Goal: Task Accomplishment & Management: Use online tool/utility

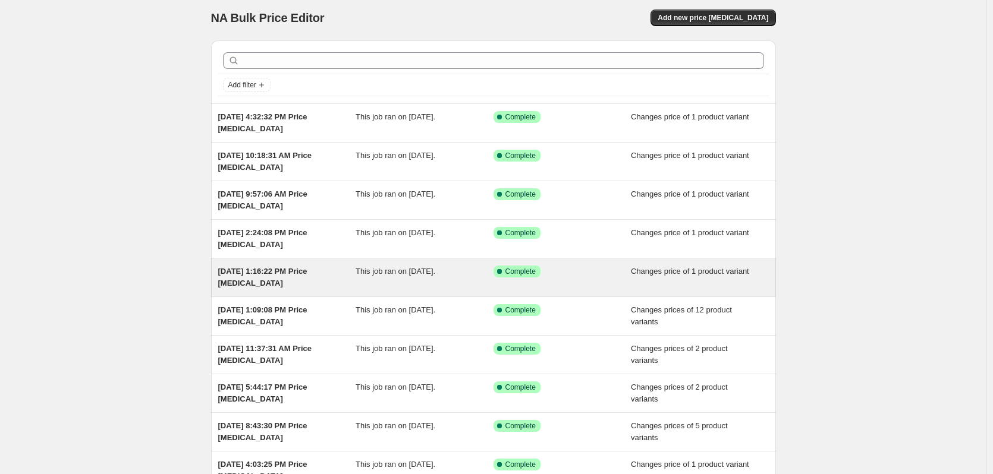
scroll to position [138, 0]
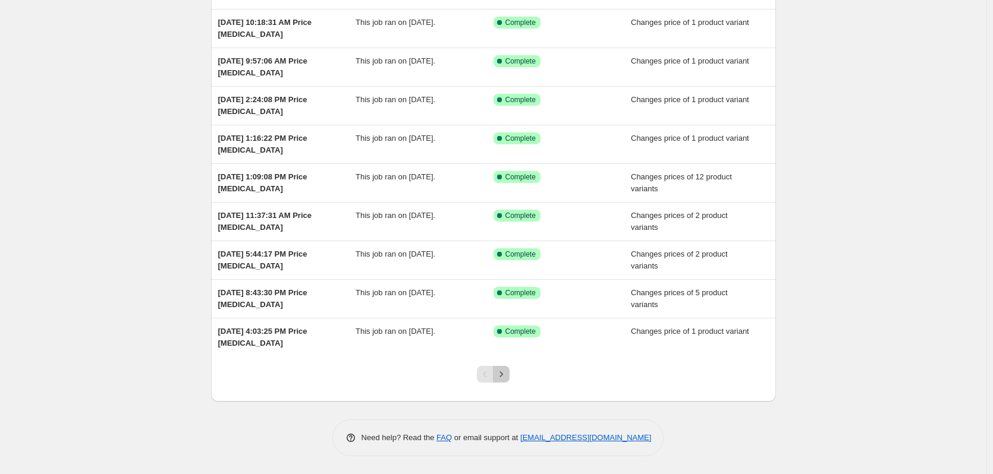
click at [502, 374] on icon "Next" at bounding box center [501, 374] width 12 height 12
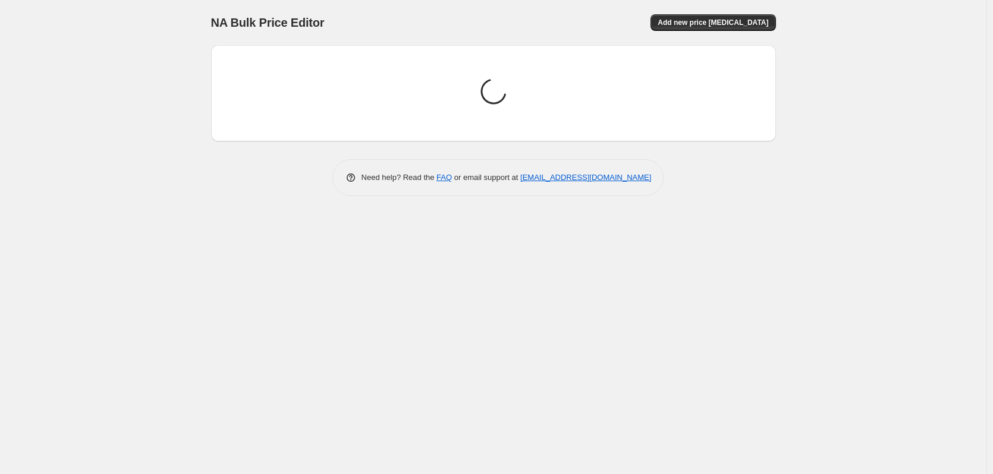
scroll to position [0, 0]
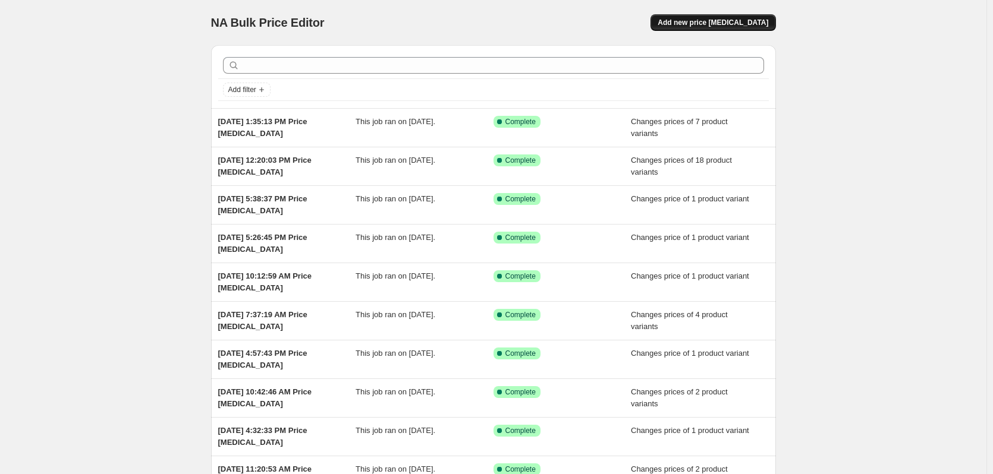
click at [737, 21] on span "Add new price [MEDICAL_DATA]" at bounding box center [712, 23] width 111 height 10
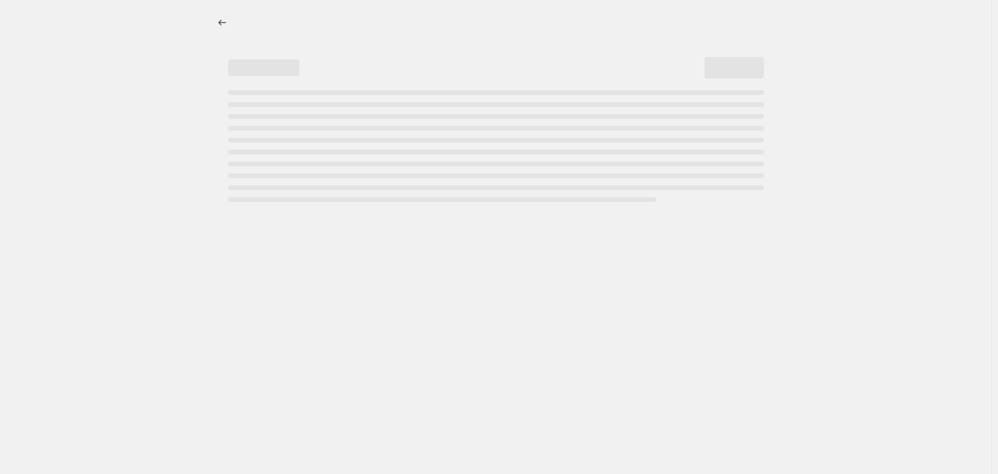
select select "percentage"
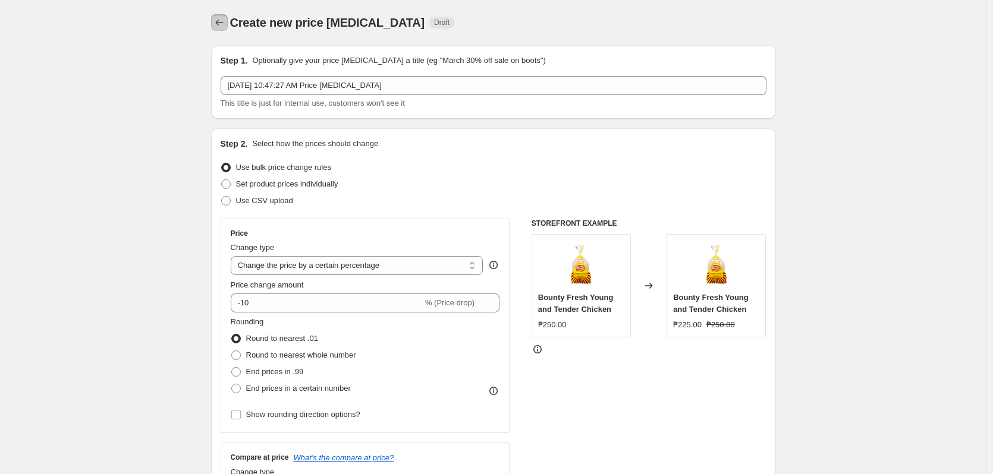
click at [223, 24] on icon "Price change jobs" at bounding box center [219, 23] width 12 height 12
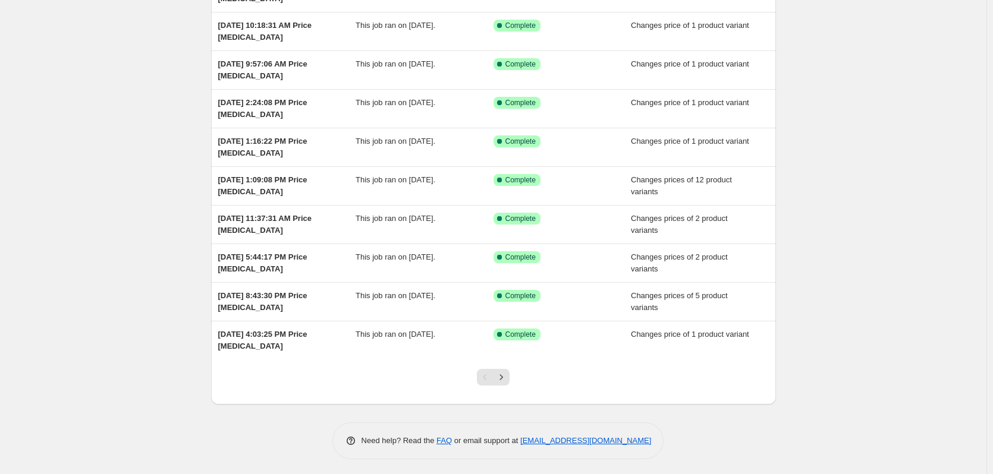
scroll to position [138, 0]
